Goal: Find specific fact: Find specific fact

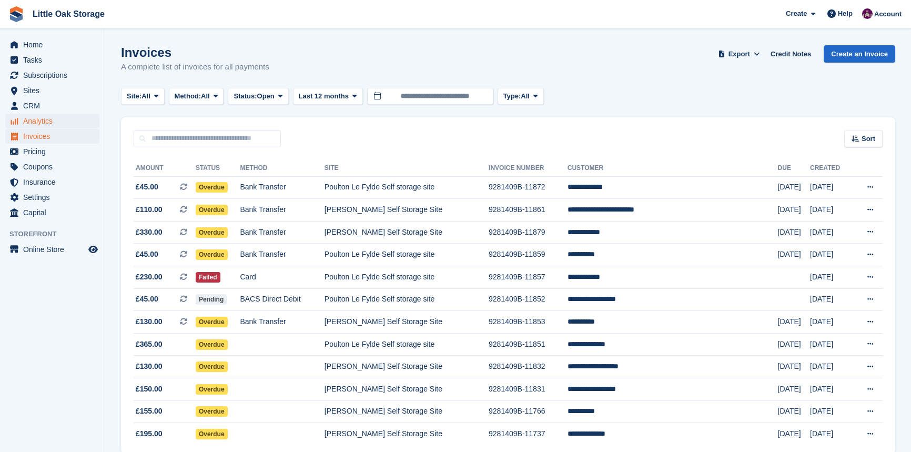
scroll to position [49, 0]
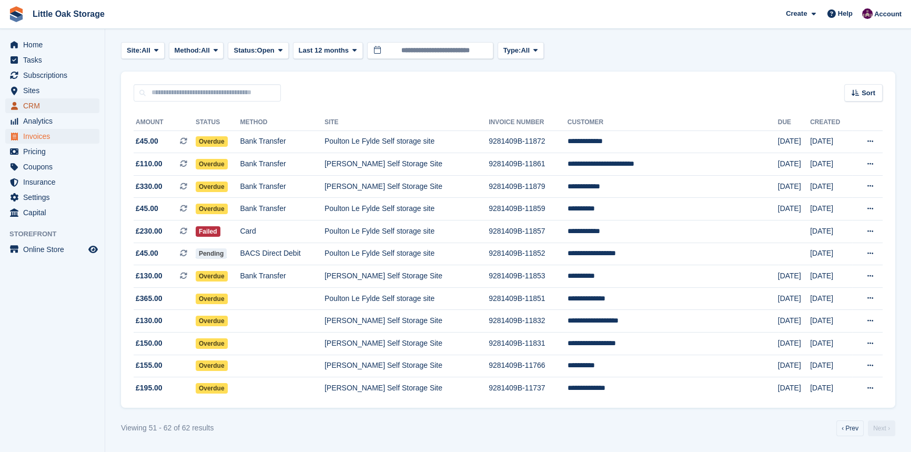
click at [32, 105] on span "CRM" at bounding box center [54, 105] width 63 height 15
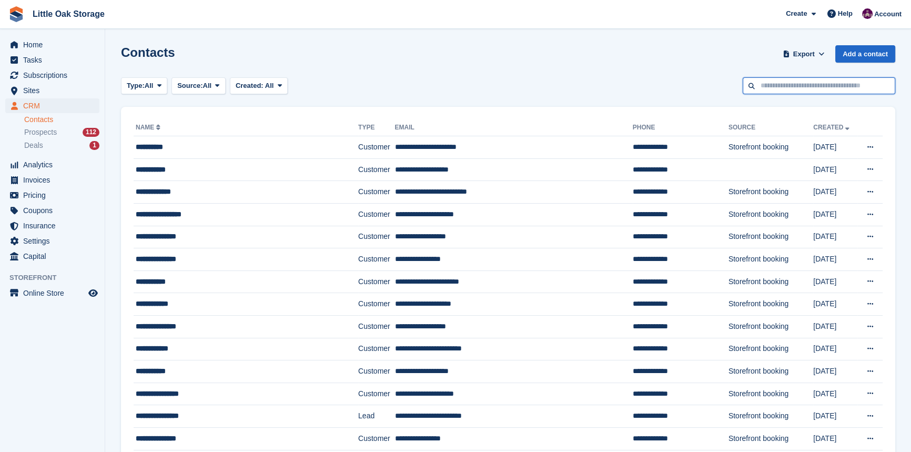
click at [820, 90] on input "text" at bounding box center [819, 85] width 153 height 17
type input "*****"
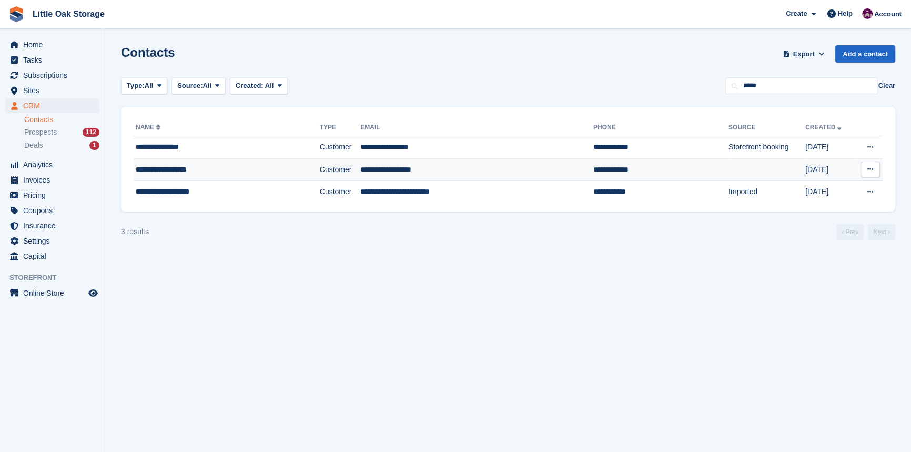
click at [323, 170] on td "Customer" at bounding box center [340, 169] width 41 height 23
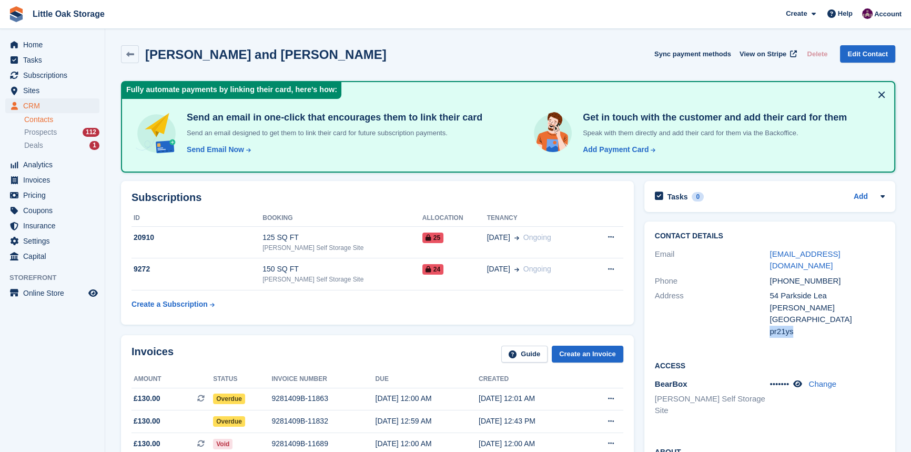
drag, startPoint x: 781, startPoint y: 318, endPoint x: 771, endPoint y: 318, distance: 10.0
click at [771, 326] on div "pr21ys" at bounding box center [826, 332] width 115 height 12
copy div "pr21ys"
click at [51, 119] on link "Contacts" at bounding box center [61, 120] width 75 height 10
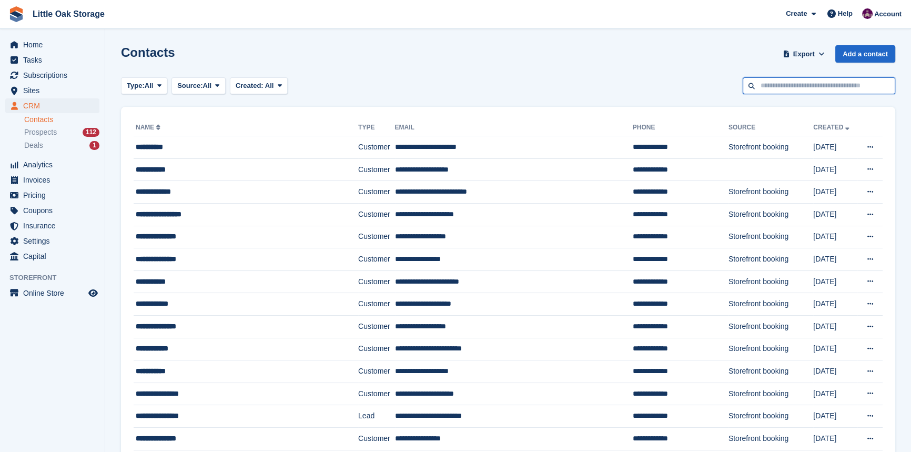
drag, startPoint x: 798, startPoint y: 85, endPoint x: 805, endPoint y: 90, distance: 7.9
click at [798, 85] on input "text" at bounding box center [819, 85] width 153 height 17
type input "******"
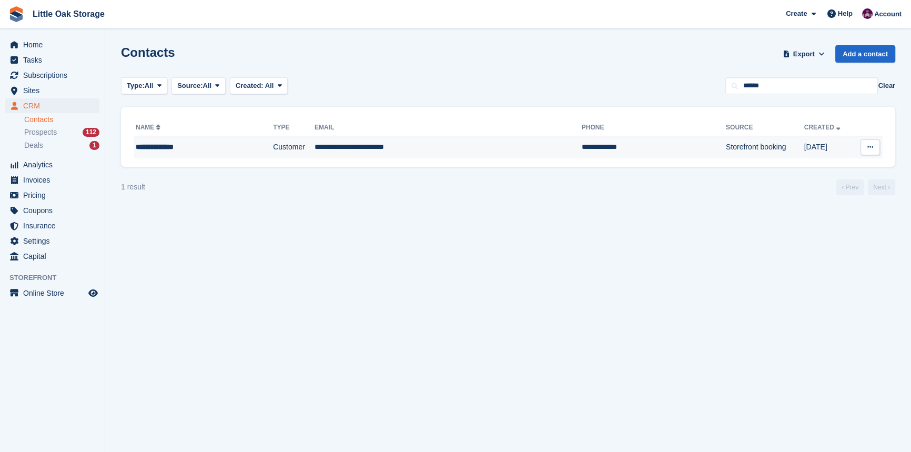
click at [410, 137] on td "**********" at bounding box center [448, 147] width 267 height 22
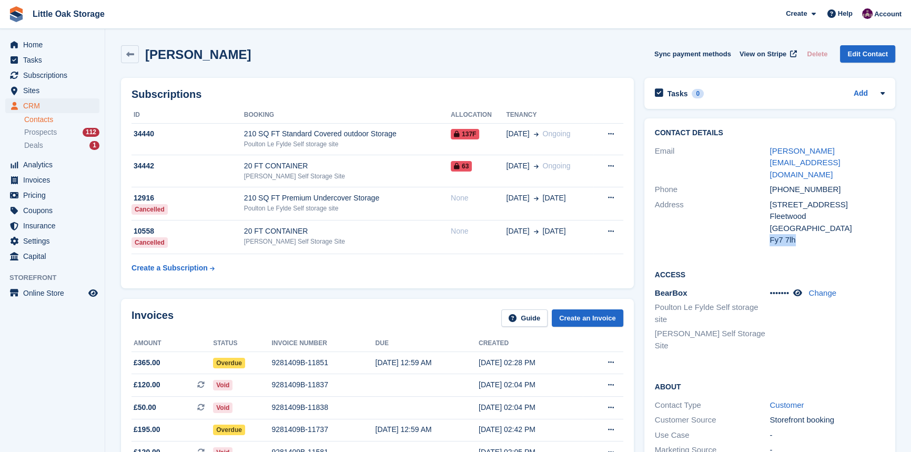
drag, startPoint x: 794, startPoint y: 217, endPoint x: 771, endPoint y: 216, distance: 23.7
click at [771, 234] on div "Fy7 7lh" at bounding box center [826, 240] width 115 height 12
copy div "Fy7 7lh"
